Goal: Find specific page/section: Find specific page/section

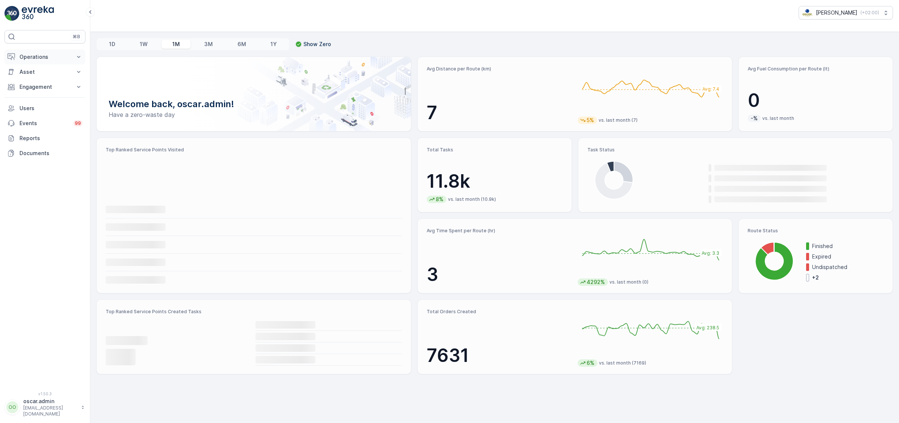
click at [40, 60] on p "Operations" at bounding box center [44, 56] width 51 height 7
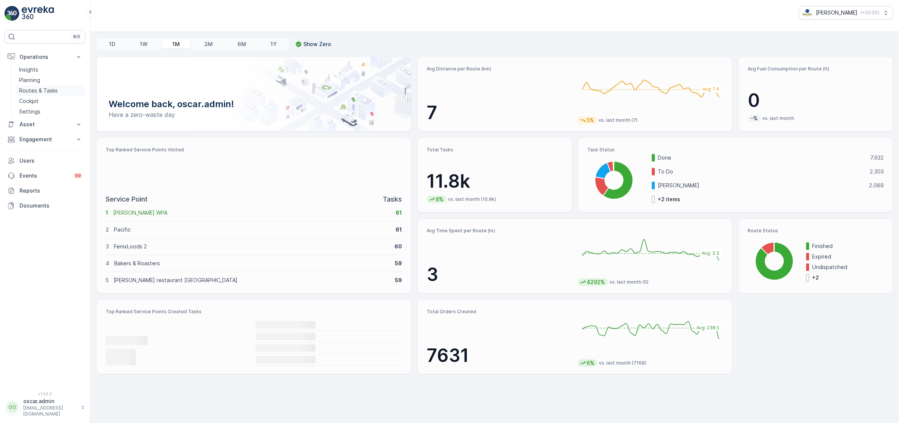
click at [38, 88] on p "Routes & Tasks" at bounding box center [38, 90] width 39 height 7
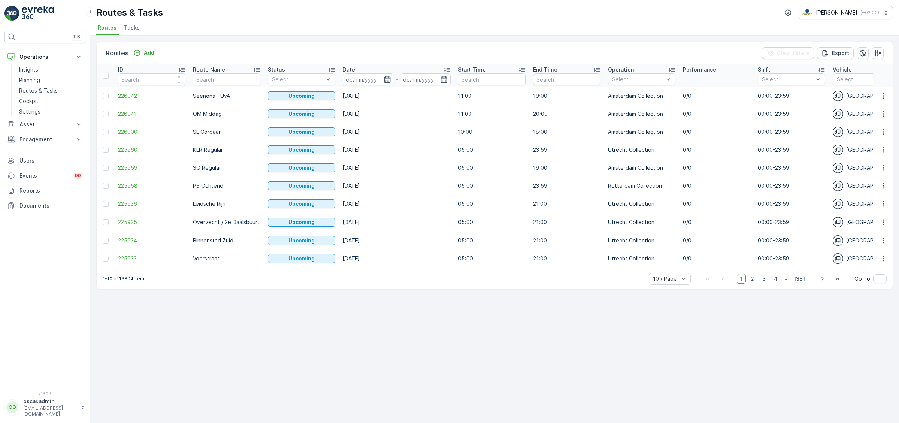
click at [132, 33] on li "Tasks" at bounding box center [133, 28] width 20 height 13
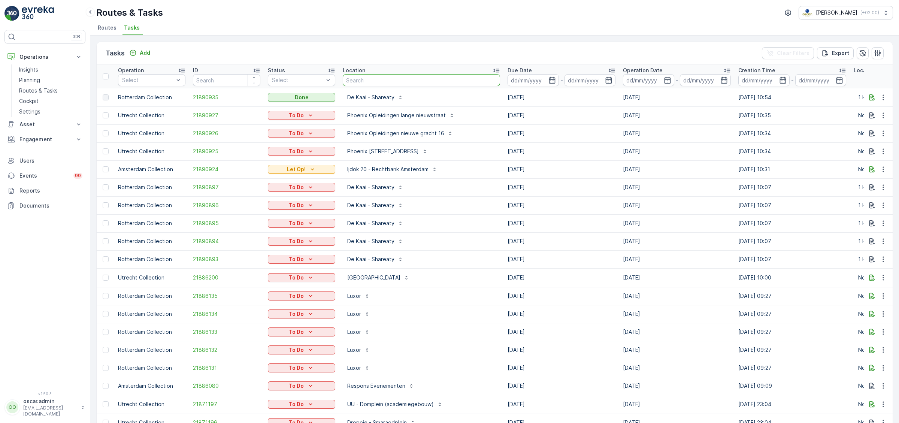
click at [380, 76] on input "text" at bounding box center [421, 80] width 157 height 12
type input "noordertuin"
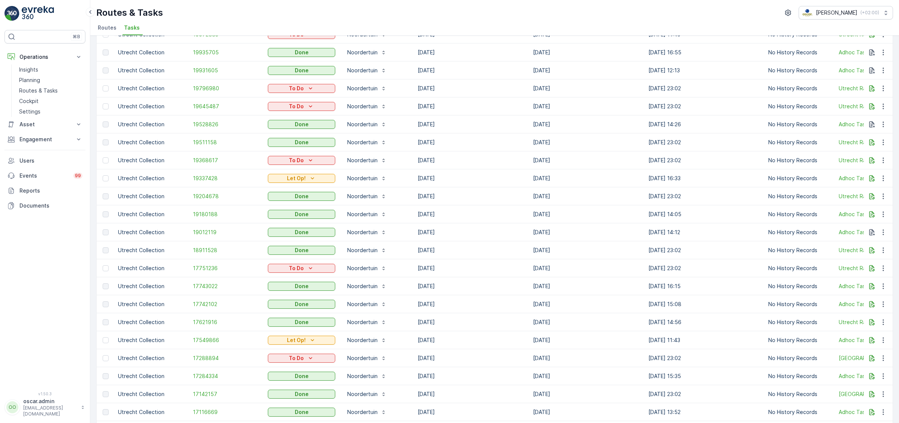
scroll to position [600, 0]
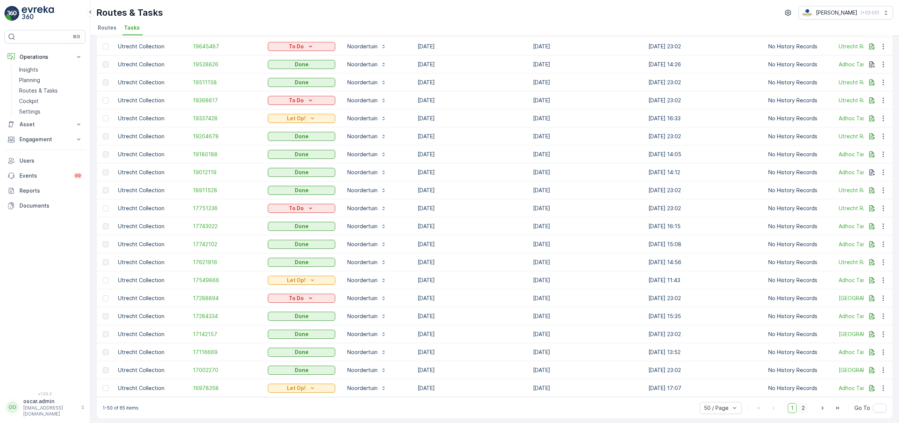
click at [805, 409] on span "2" at bounding box center [804, 408] width 10 height 10
